Goal: Use online tool/utility: Utilize a website feature to perform a specific function

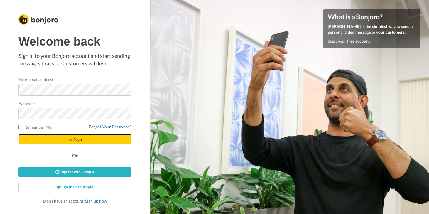
click at [61, 141] on button "Let's go" at bounding box center [74, 139] width 113 height 11
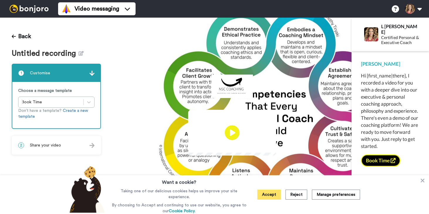
click at [272, 194] on button "Accept" at bounding box center [268, 194] width 23 height 10
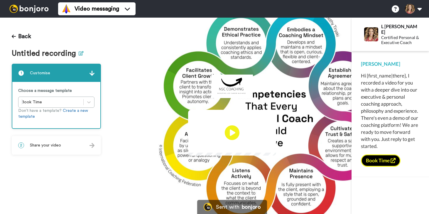
click at [79, 53] on icon at bounding box center [81, 53] width 5 height 4
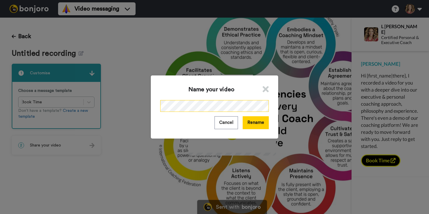
click at [114, 108] on div "Name your video Cancel Rename" at bounding box center [214, 107] width 429 height 214
click at [253, 124] on button "Rename" at bounding box center [255, 122] width 26 height 13
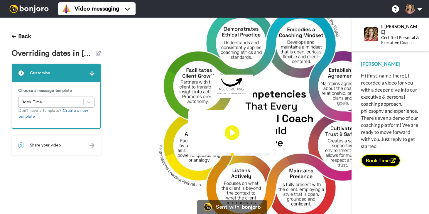
click at [85, 145] on div "2 Share your video" at bounding box center [56, 145] width 88 height 18
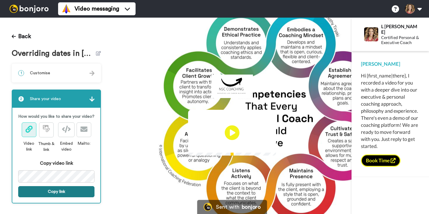
click at [62, 191] on button "Copy link" at bounding box center [56, 191] width 76 height 11
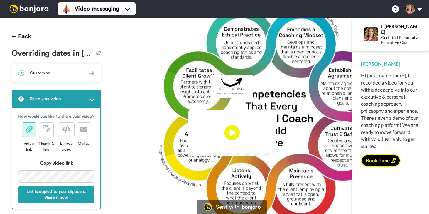
click at [232, 135] on icon "Play/Pause" at bounding box center [232, 133] width 16 height 28
